Goal: Task Accomplishment & Management: Use online tool/utility

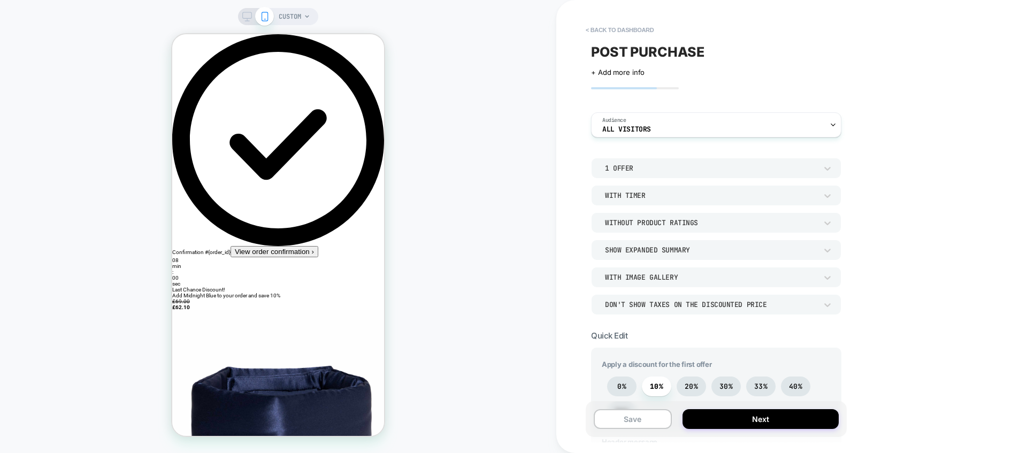
click at [157, 59] on div "CUSTOM" at bounding box center [278, 227] width 556 height 432
click at [583, 27] on button "< back to dashboard" at bounding box center [619, 29] width 79 height 17
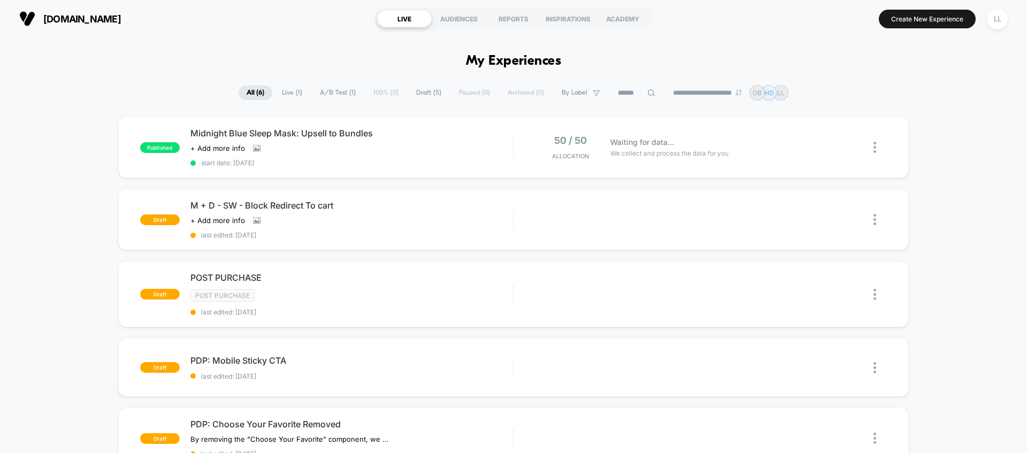
click at [78, 19] on span "[DOMAIN_NAME]" at bounding box center [82, 18] width 78 height 11
click at [879, 87] on div "**********" at bounding box center [513, 93] width 1027 height 16
click at [64, 14] on span "[DOMAIN_NAME]" at bounding box center [82, 18] width 78 height 11
click at [846, 150] on icon at bounding box center [847, 147] width 8 height 8
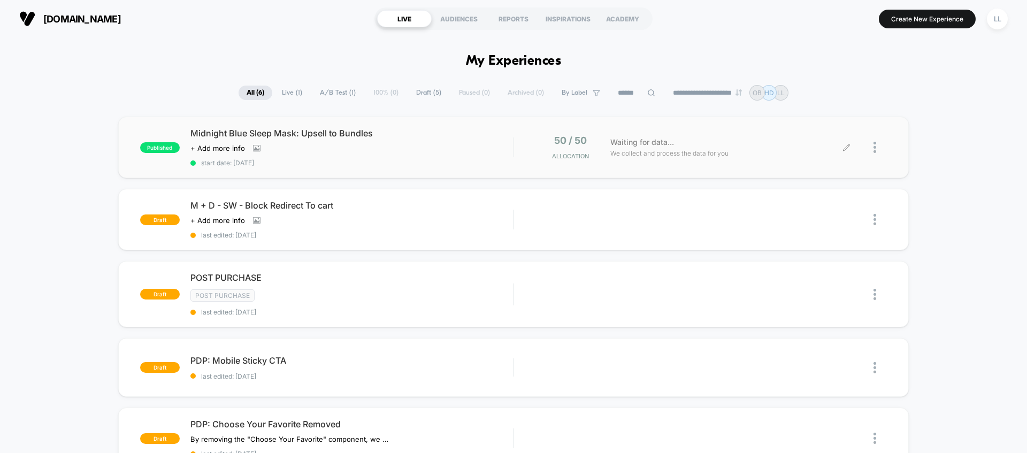
click at [872, 154] on div at bounding box center [867, 147] width 40 height 25
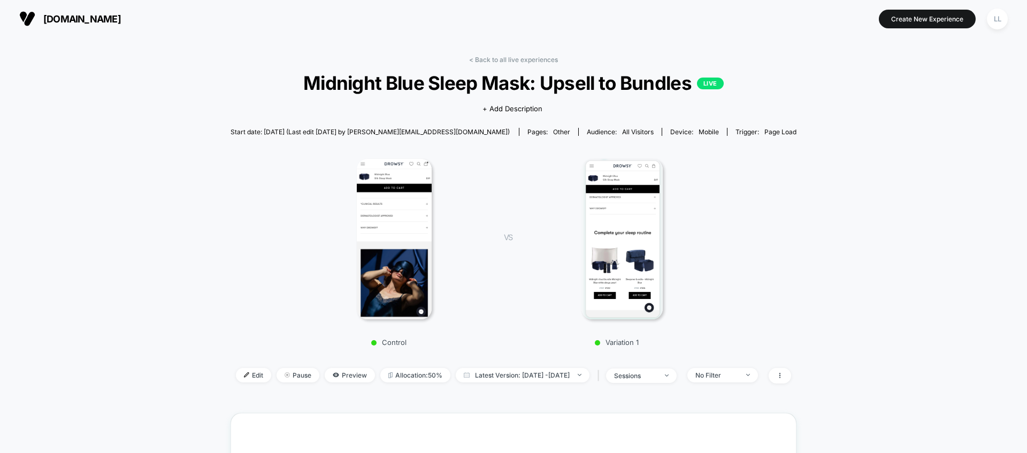
click at [630, 232] on img at bounding box center [621, 239] width 81 height 160
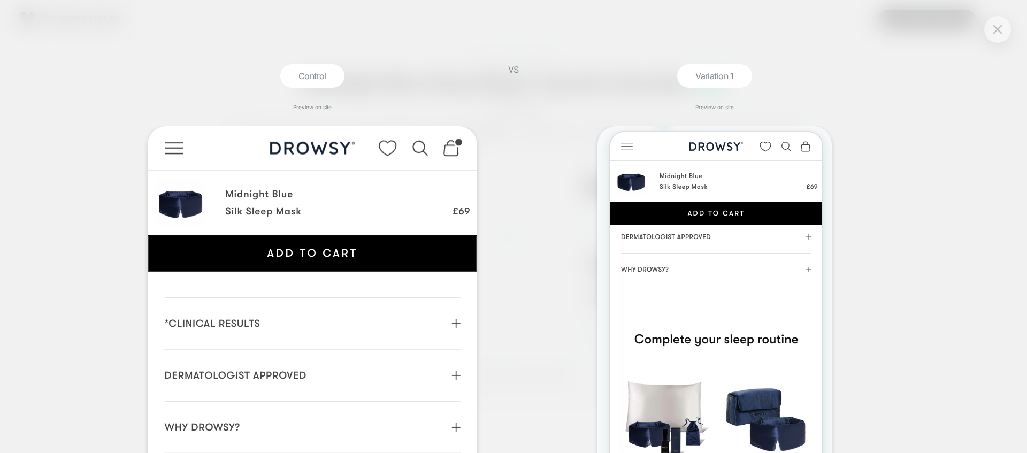
click at [525, 221] on div "VS" at bounding box center [513, 258] width 27 height 389
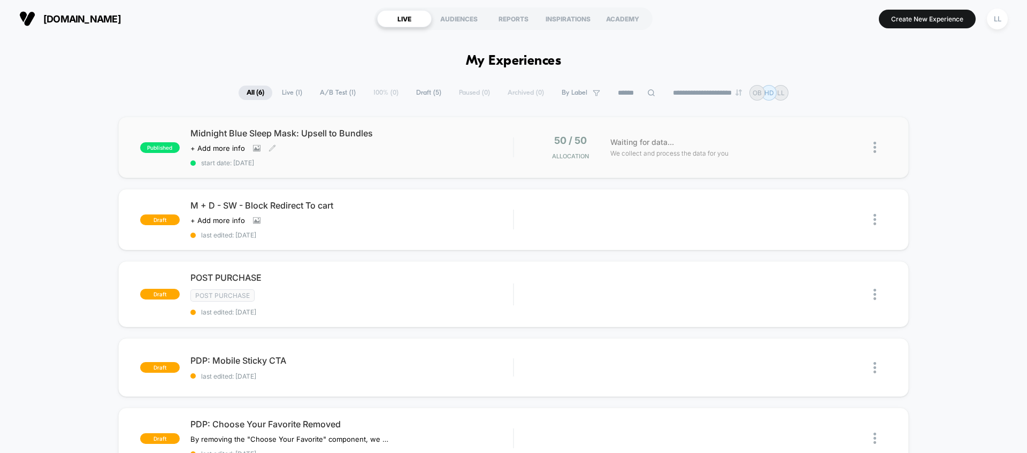
click at [403, 147] on div "Click to view images Click to edit experience details + Add more info" at bounding box center [303, 148] width 226 height 9
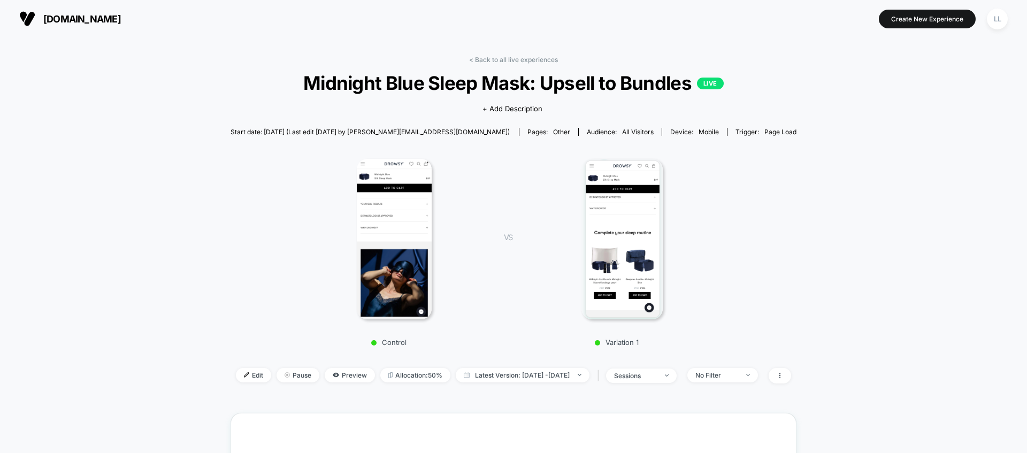
click at [935, 195] on div "< Back to all live experiences Midnight Blue Sleep Mask: Upsell to Bundles LIVE…" at bounding box center [513, 429] width 1027 height 785
click at [240, 213] on div "Control VS Variation 1" at bounding box center [508, 249] width 566 height 205
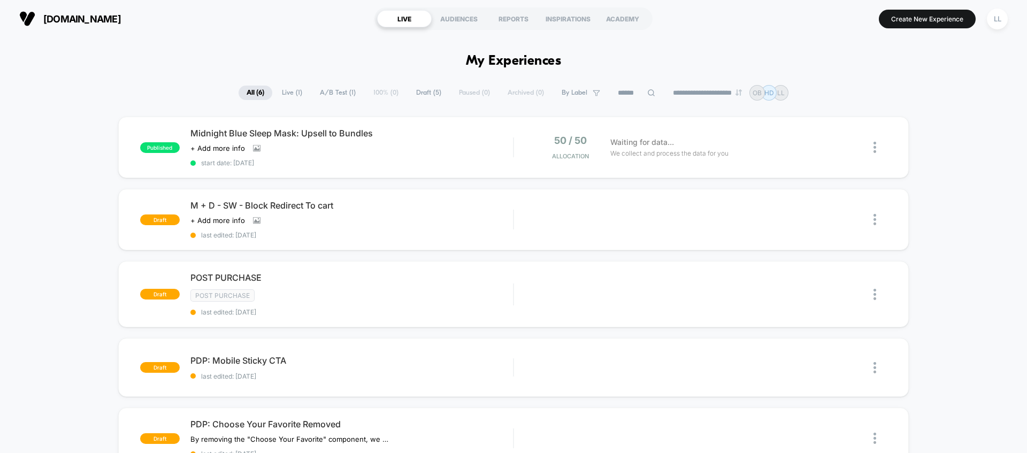
click at [961, 134] on div "published Midnight Blue Sleep Mask: Upsell to Bundles Click to view images Clic…" at bounding box center [513, 355] width 1027 height 476
click at [872, 154] on div at bounding box center [867, 147] width 40 height 25
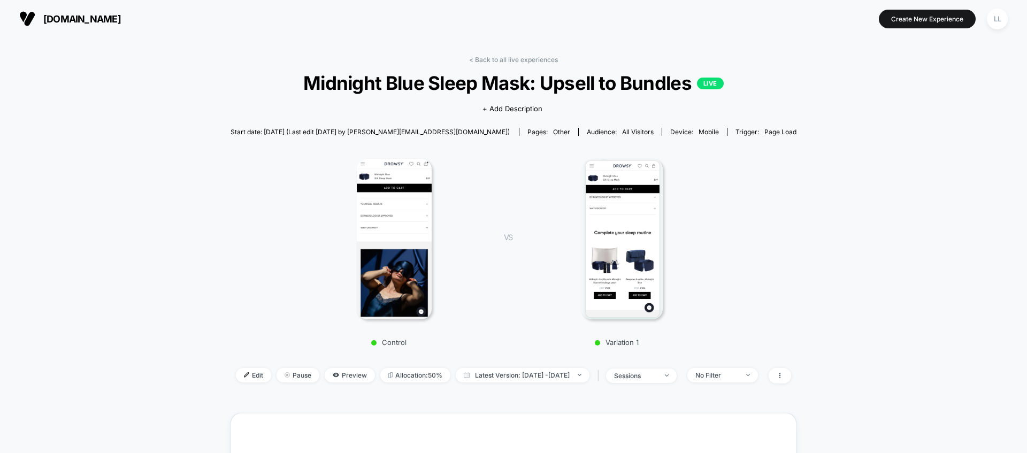
click at [872, 154] on div "< Back to all live experiences Midnight Blue Sleep Mask: Upsell to Bundles LIVE…" at bounding box center [513, 429] width 1027 height 785
